Goal: Go to known website: Go to known website

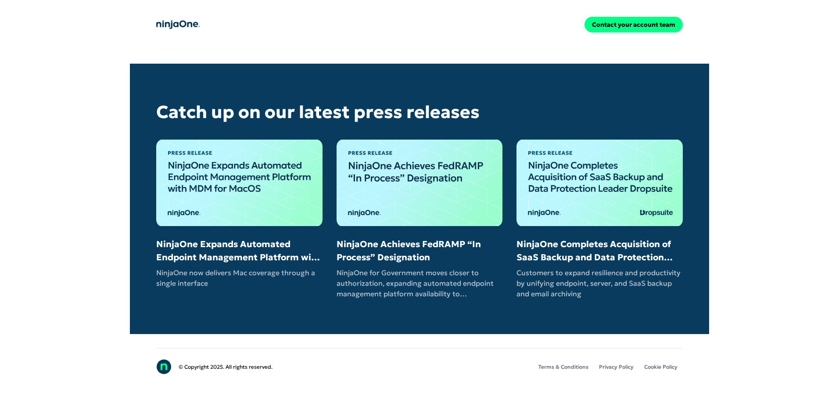
scroll to position [1676, 0]
